Goal: Information Seeking & Learning: Learn about a topic

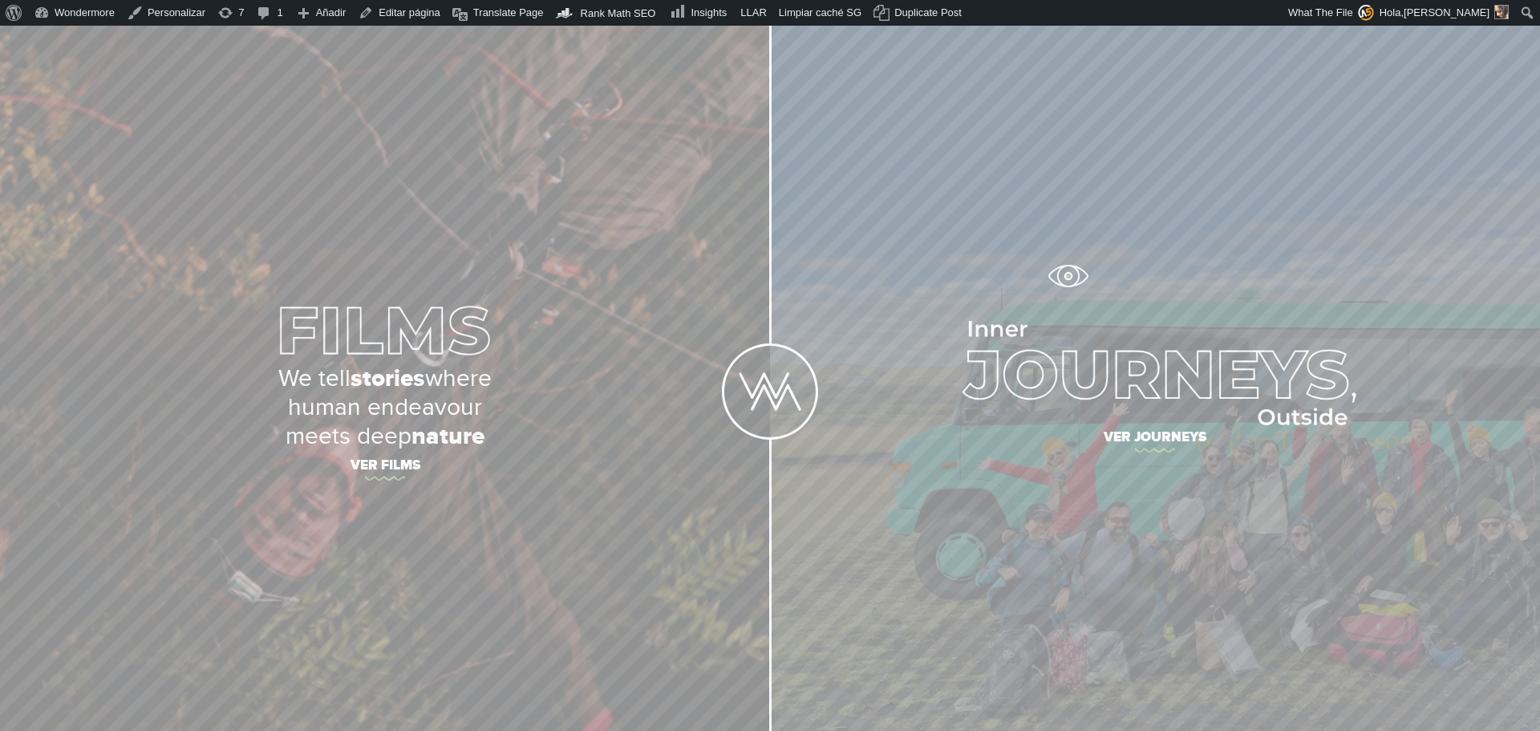
click at [1068, 276] on link "Ver journeys" at bounding box center [1155, 391] width 770 height 731
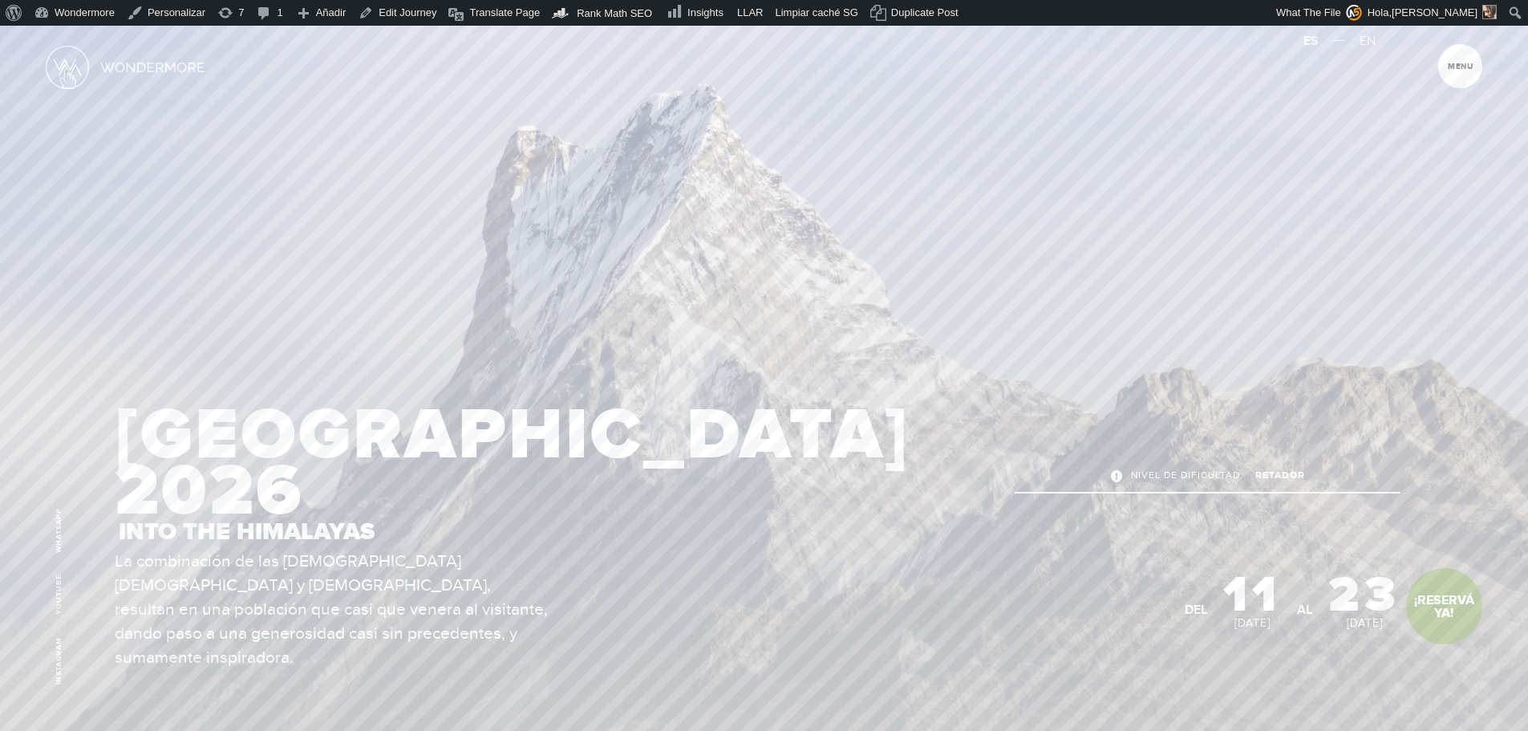
click at [67, 69] on img at bounding box center [67, 67] width 43 height 43
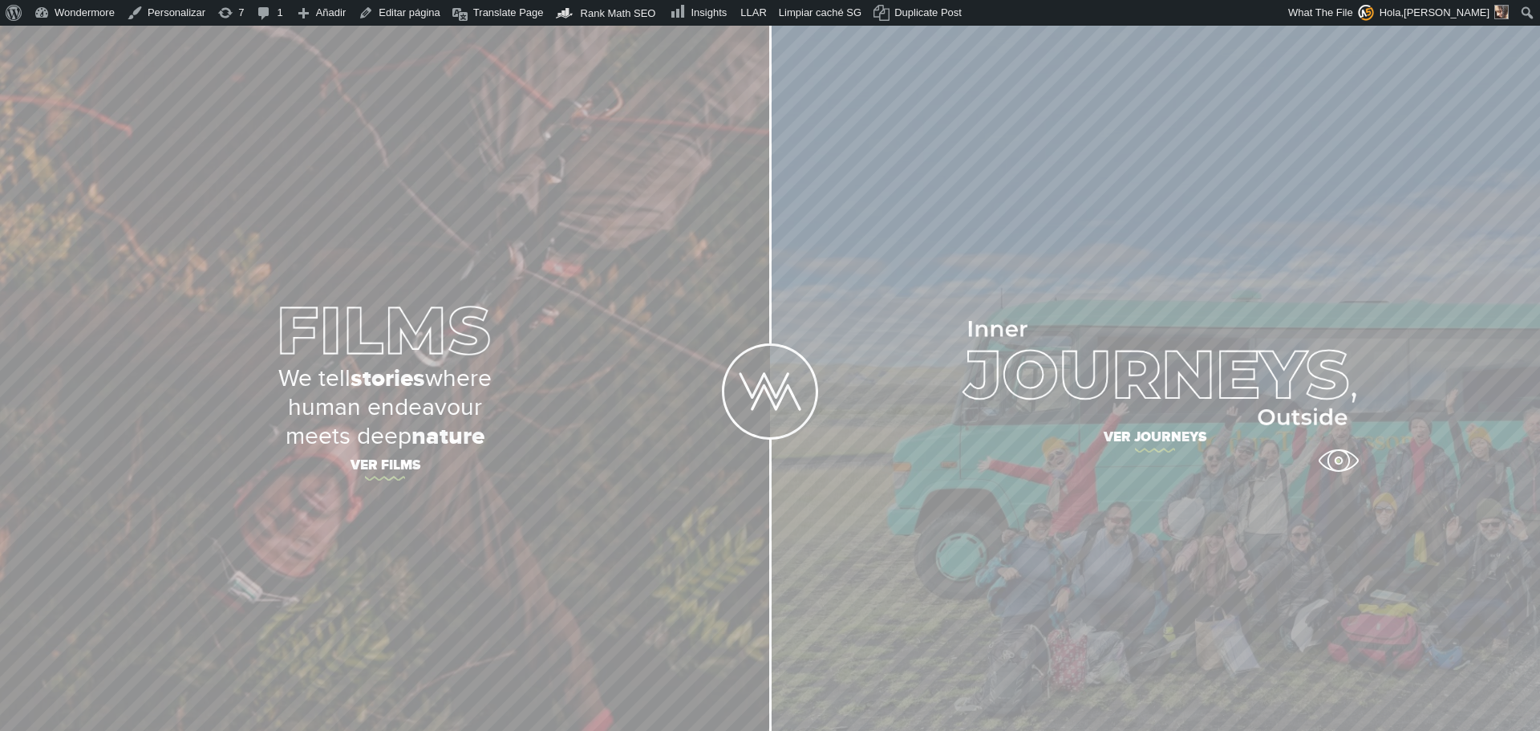
click at [1242, 458] on link "Ver journeys" at bounding box center [1155, 391] width 770 height 731
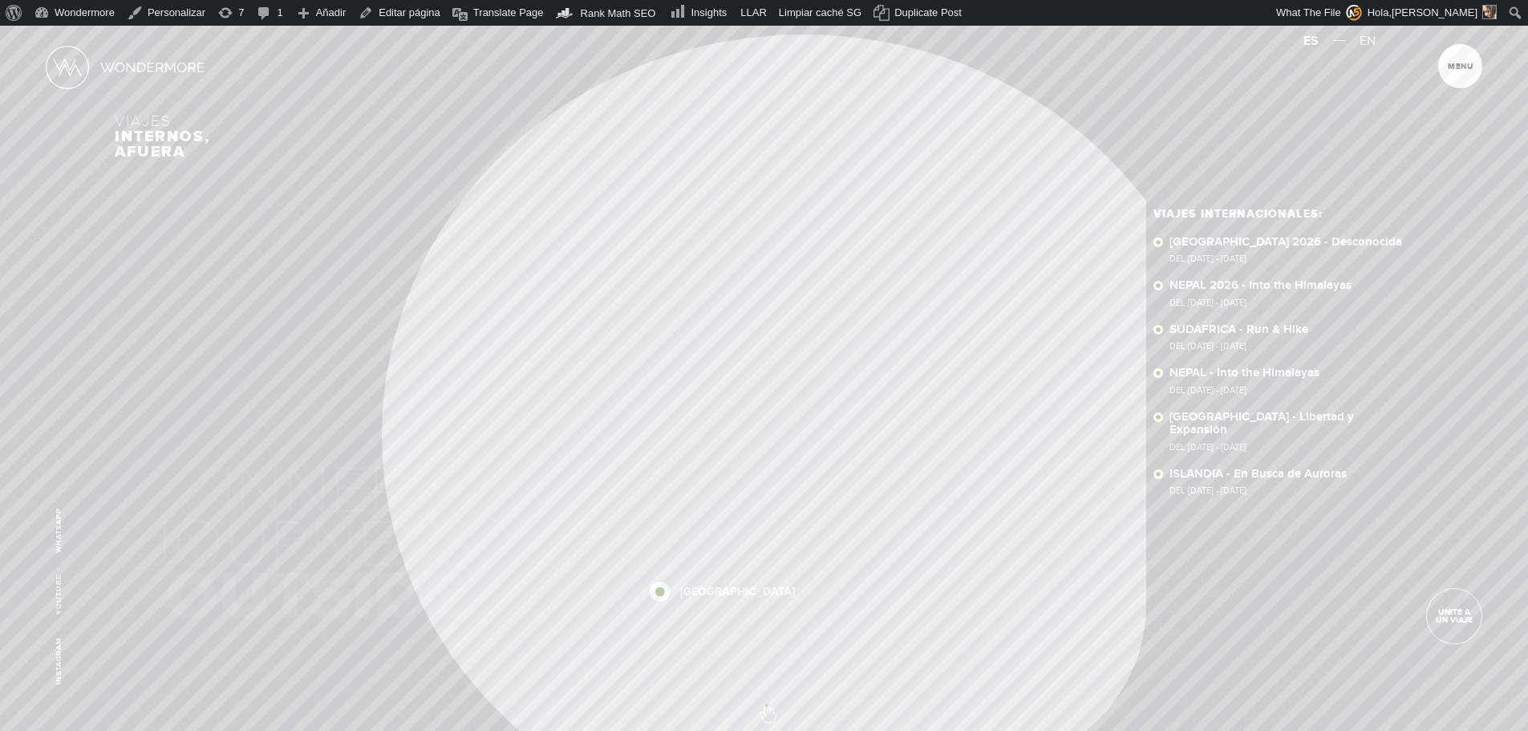
click at [767, 704] on span at bounding box center [764, 714] width 28 height 28
click at [1249, 252] on link "SUDÁFRICA 2026 - Desconocida Del 16 - 29 OCT 2026" at bounding box center [1291, 250] width 244 height 28
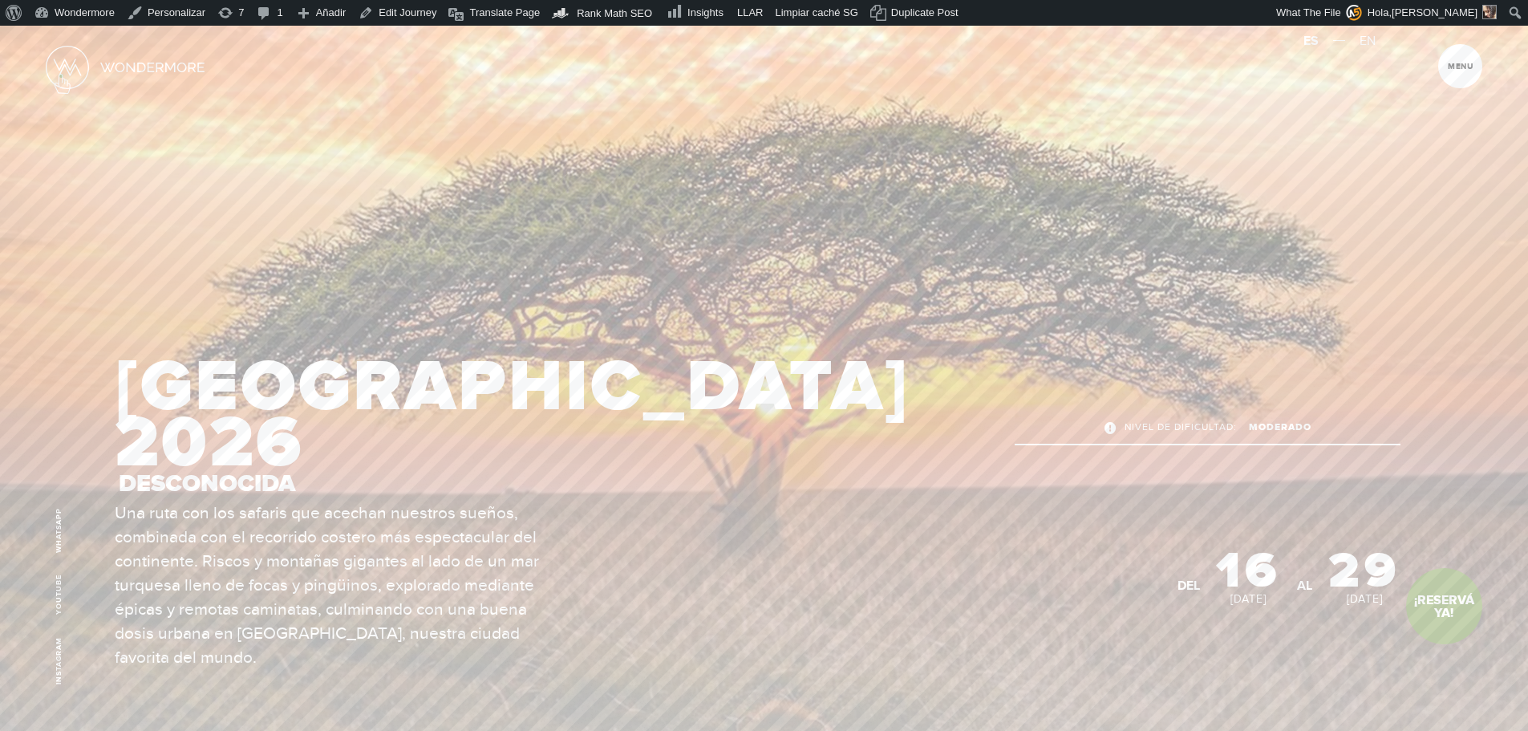
click at [61, 78] on img at bounding box center [67, 67] width 43 height 43
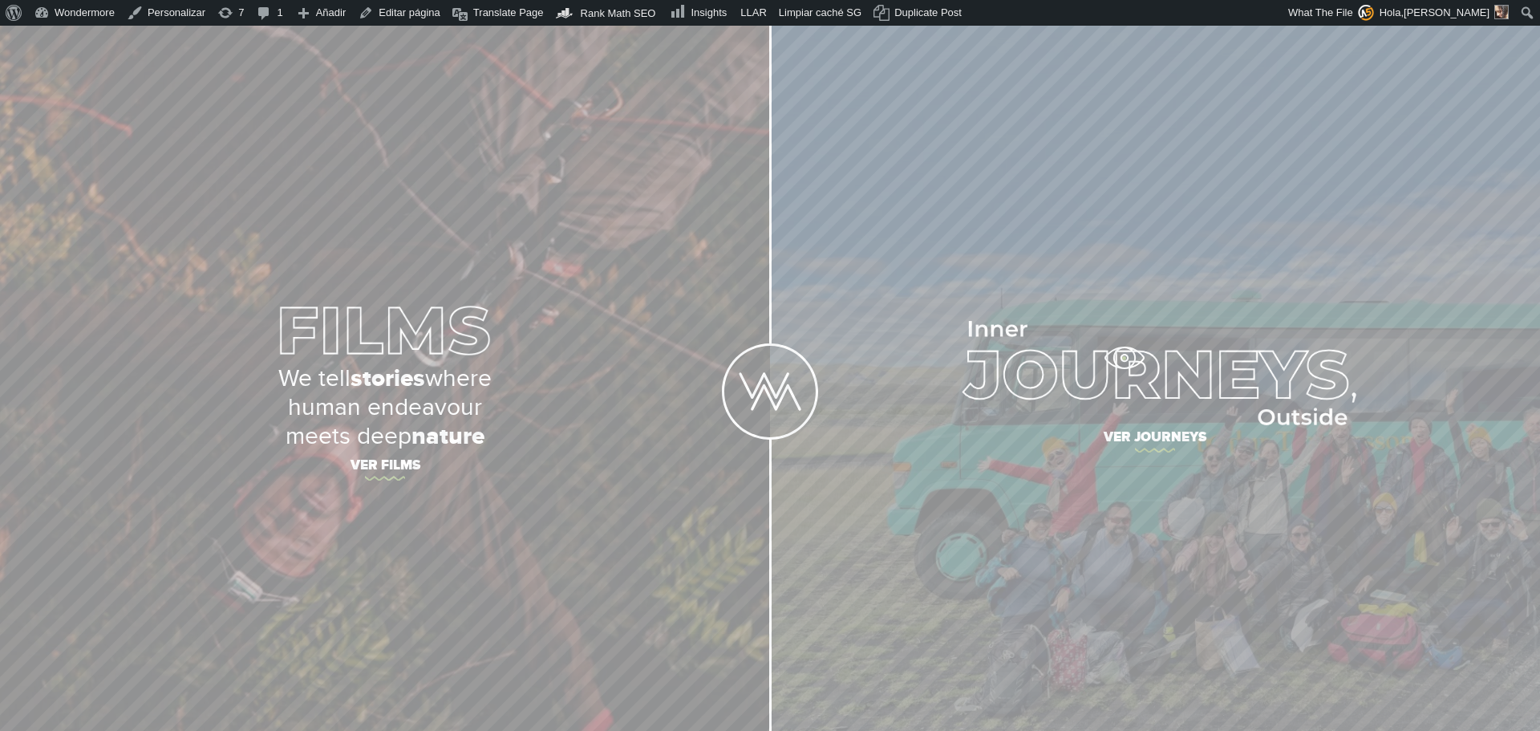
click at [1124, 358] on img at bounding box center [1155, 373] width 402 height 104
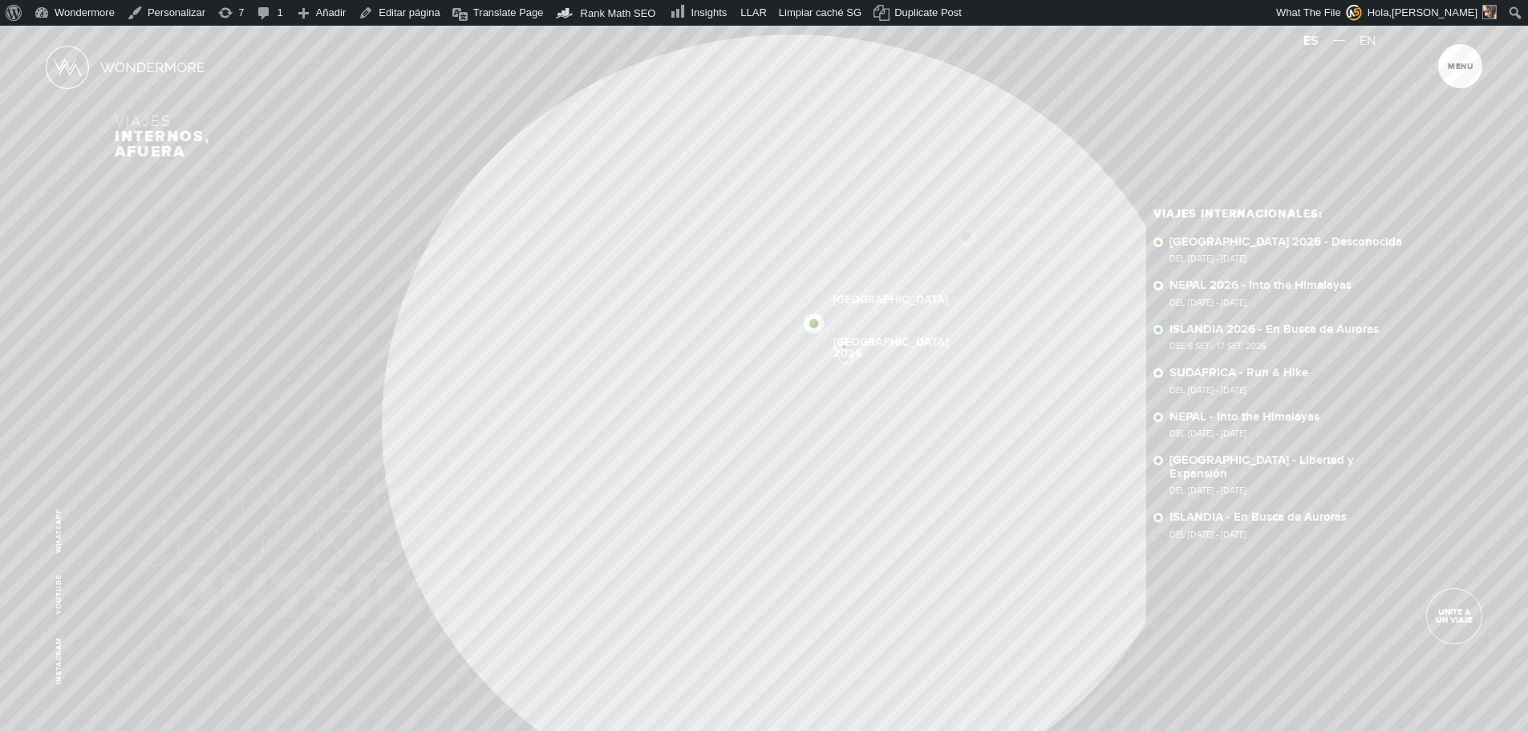
click at [843, 346] on link "[GEOGRAPHIC_DATA] 2026" at bounding box center [890, 348] width 115 height 22
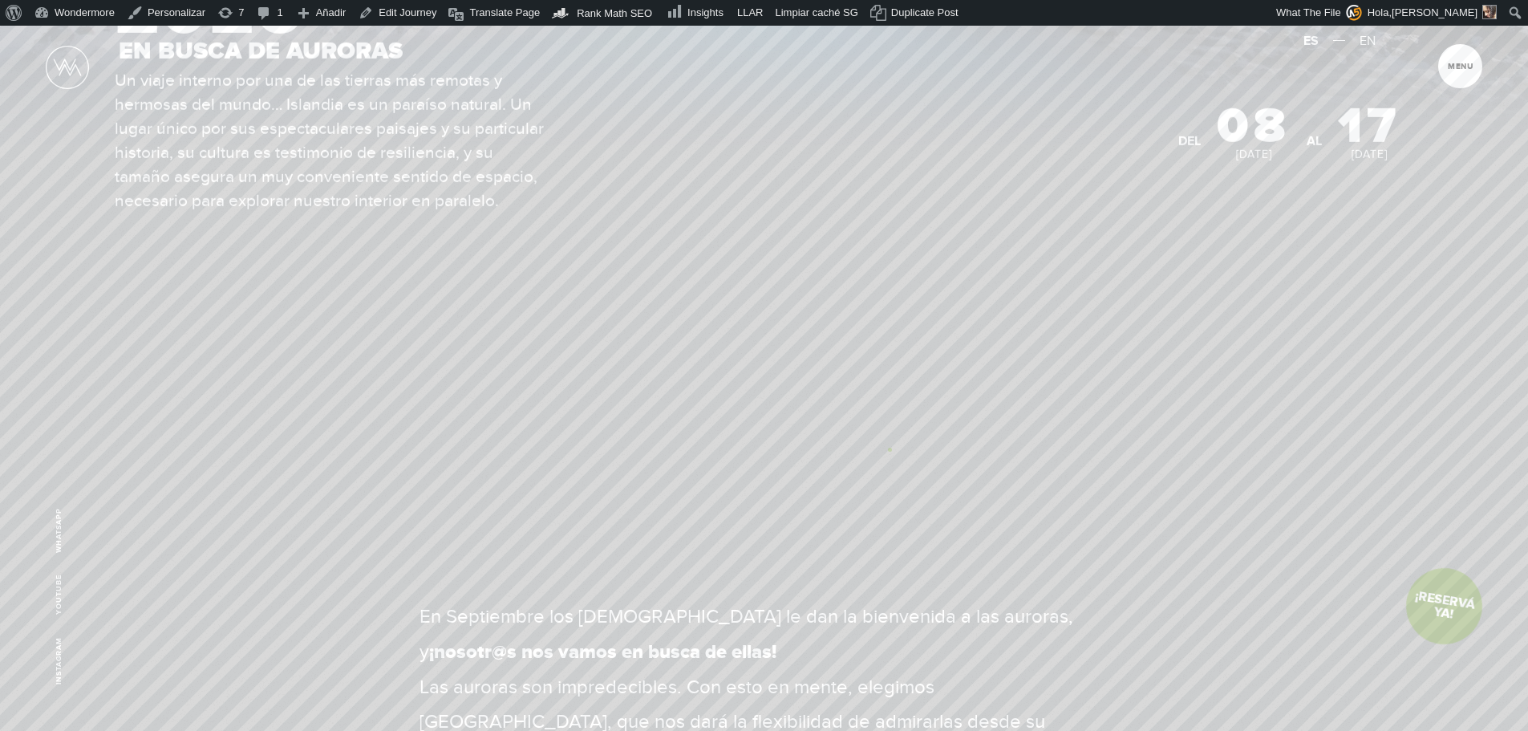
scroll to position [722, 0]
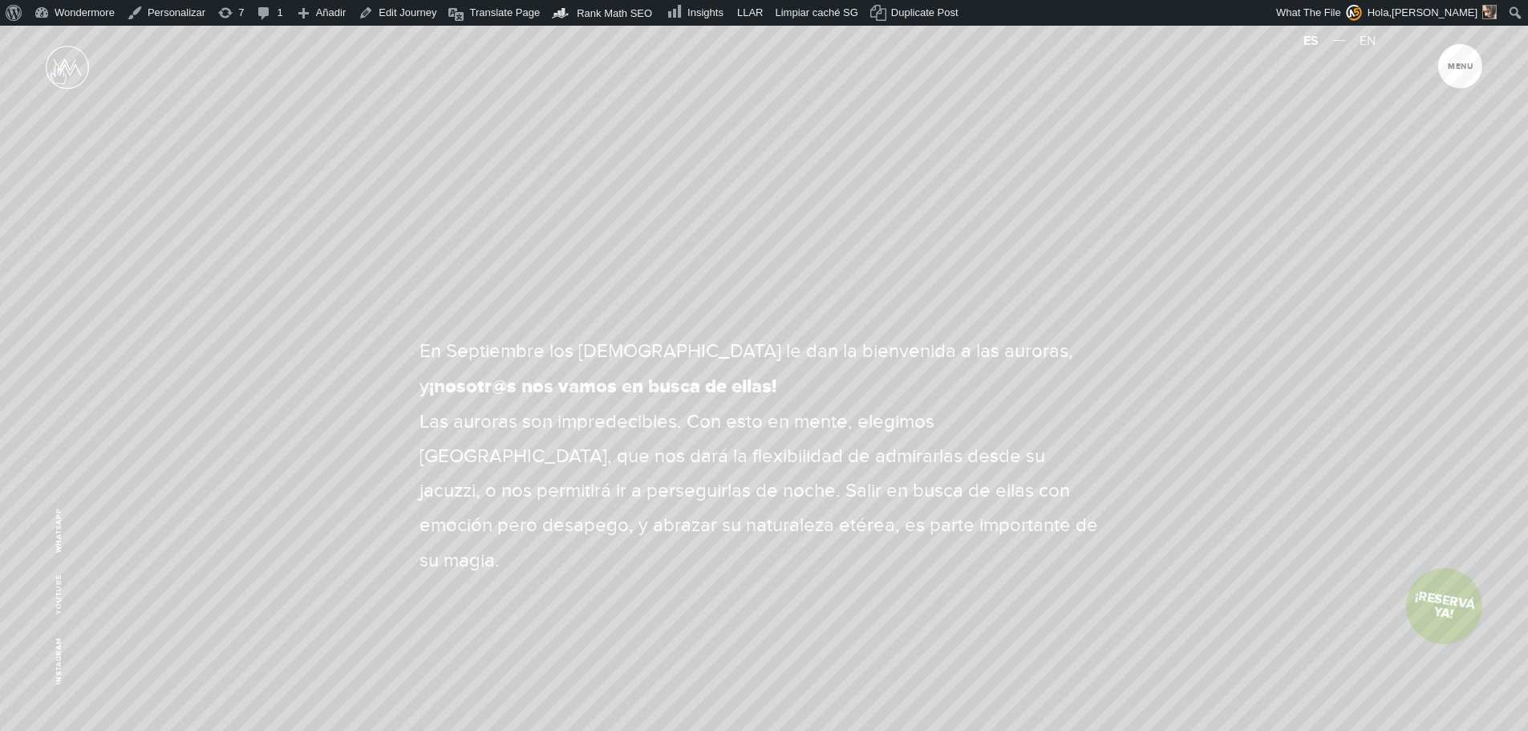
drag, startPoint x: 57, startPoint y: 66, endPoint x: 217, endPoint y: 174, distance: 193.5
click at [57, 66] on img at bounding box center [67, 67] width 43 height 43
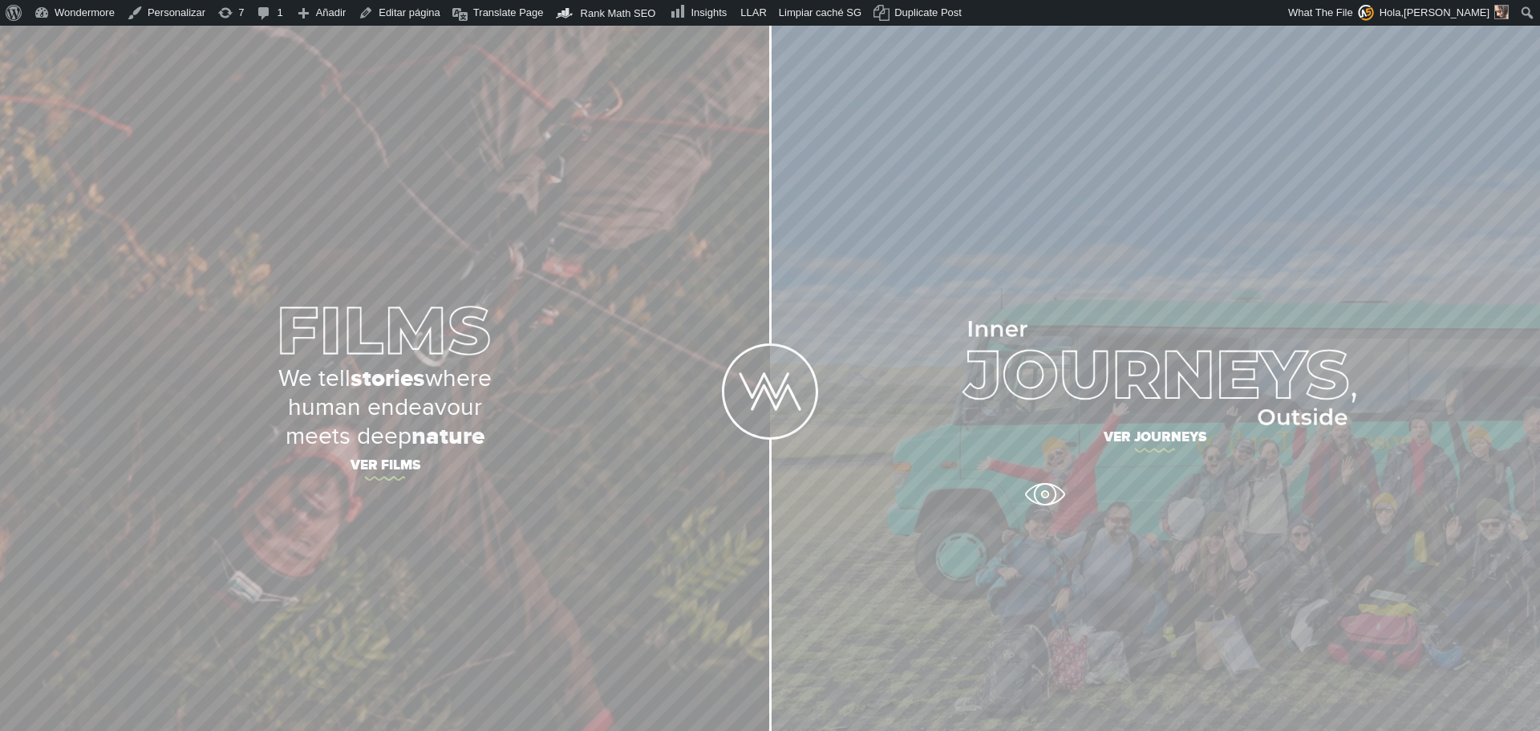
click at [1279, 484] on link "Ver journeys" at bounding box center [1155, 391] width 770 height 731
